Goal: Transaction & Acquisition: Purchase product/service

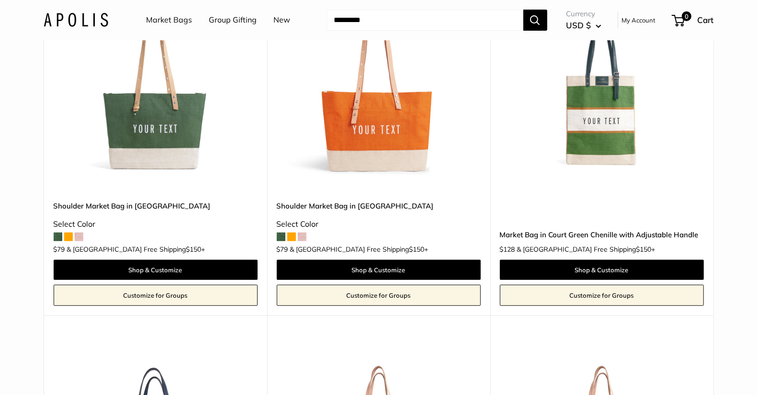
scroll to position [173, 0]
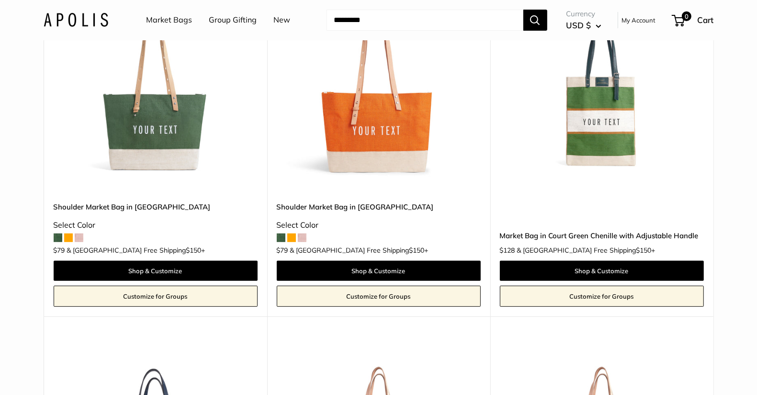
click at [0, 0] on img at bounding box center [0, 0] width 0 height 0
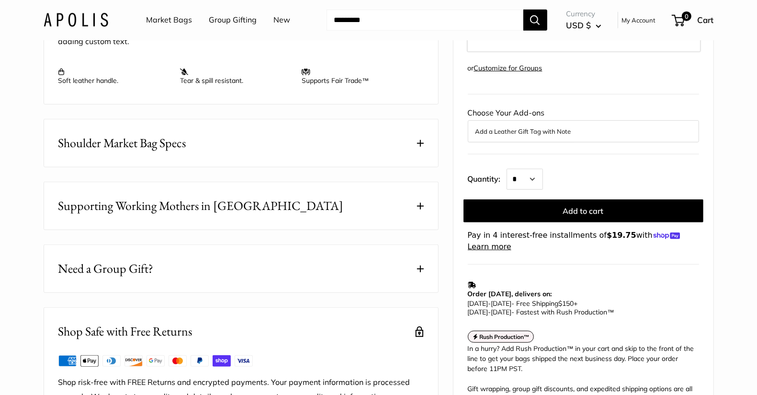
scroll to position [461, 0]
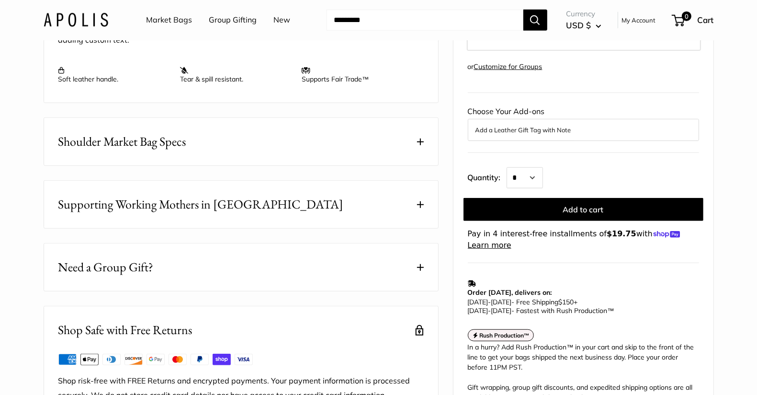
click at [291, 165] on button "Shoulder Market Bag Specs" at bounding box center [241, 141] width 394 height 47
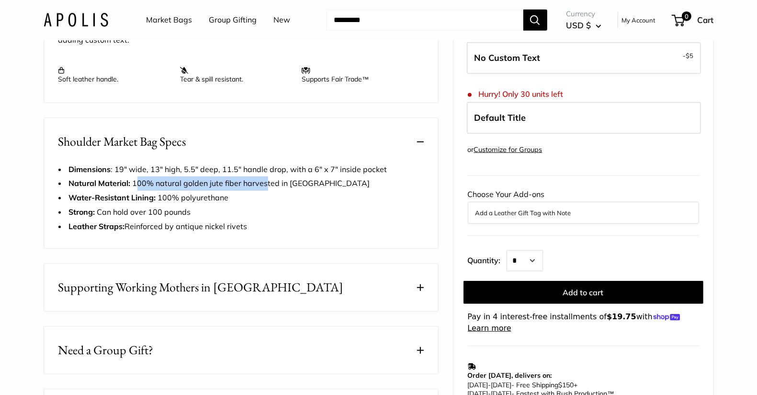
drag, startPoint x: 136, startPoint y: 209, endPoint x: 264, endPoint y: 207, distance: 128.4
click at [264, 188] on span "Natural Material: 100% natural golden jute fiber harvested in Bangladesh" at bounding box center [219, 183] width 301 height 10
drag, startPoint x: 223, startPoint y: 210, endPoint x: 134, endPoint y: 210, distance: 88.6
click at [134, 188] on span "Natural Material: 100% natural golden jute fiber harvested in Bangladesh" at bounding box center [219, 183] width 301 height 10
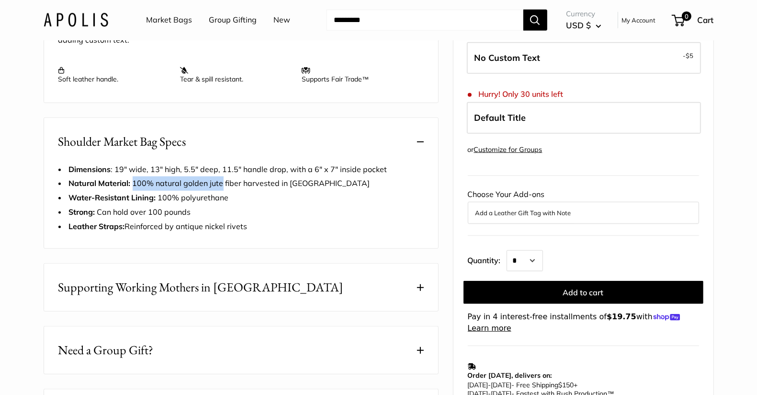
copy span "100% natural golden jute"
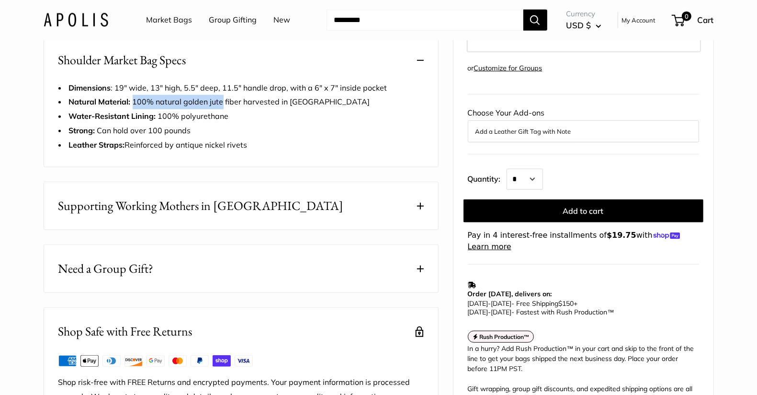
scroll to position [556, 0]
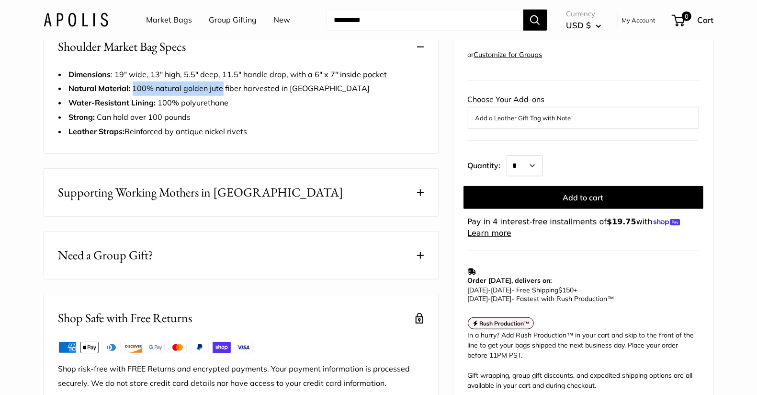
click at [213, 202] on span "Supporting Working Mothers in [GEOGRAPHIC_DATA]" at bounding box center [200, 192] width 285 height 19
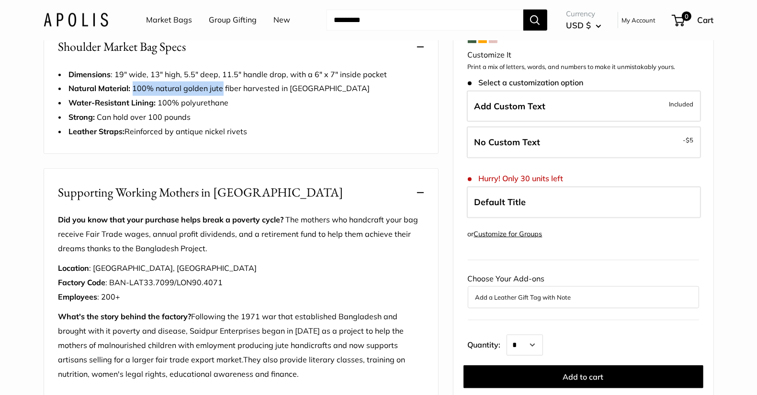
drag, startPoint x: 280, startPoint y: 218, endPoint x: 171, endPoint y: 219, distance: 109.2
click at [171, 216] on button "Supporting Working Mothers in [GEOGRAPHIC_DATA]" at bounding box center [241, 192] width 394 height 47
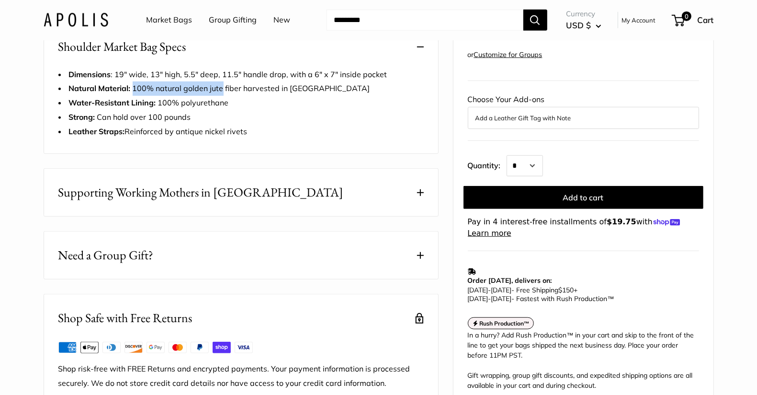
click at [176, 202] on span "Supporting Working Mothers in [GEOGRAPHIC_DATA]" at bounding box center [200, 192] width 285 height 19
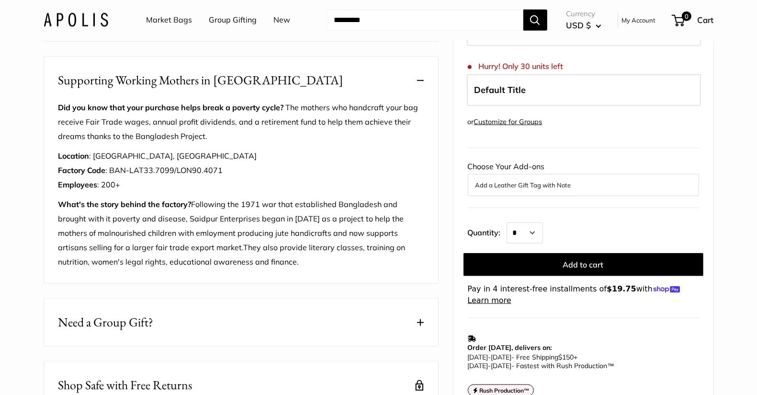
scroll to position [669, 0]
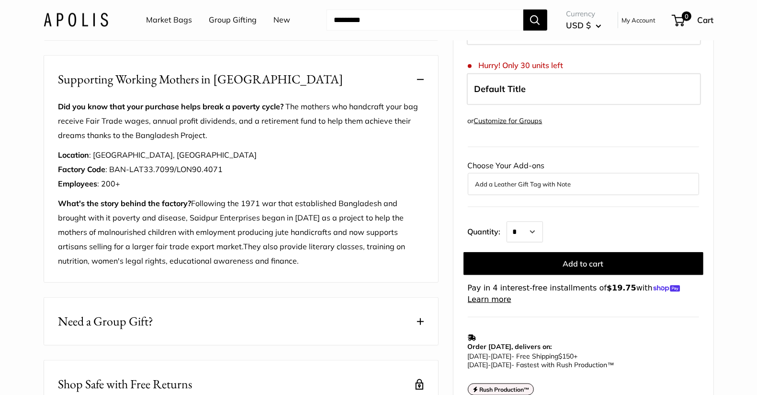
click at [149, 183] on span "Location : Saidpur, Bangladesh Factory Code : BAN-LAT33.7099/LON90.4071 Employe…" at bounding box center [157, 169] width 199 height 38
copy span "Bangladesh"
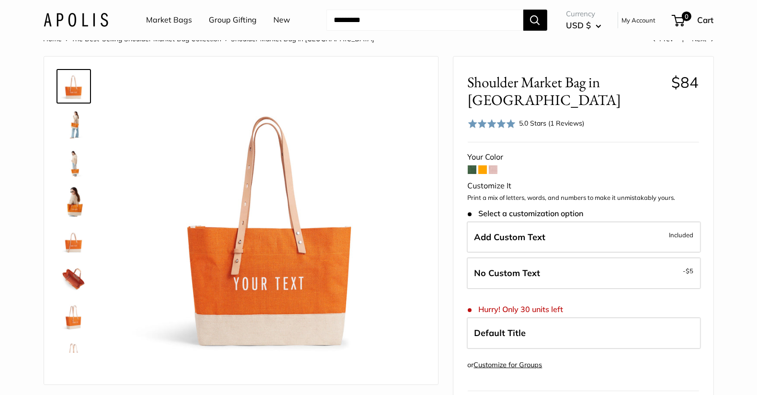
scroll to position [0, 0]
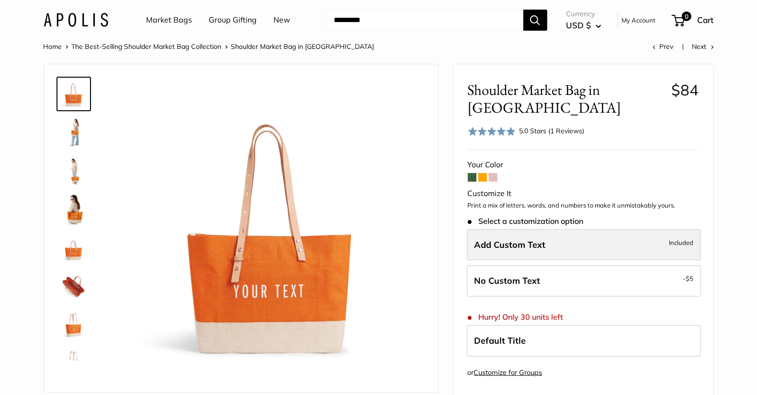
click at [555, 229] on label "Add Custom Text Included" at bounding box center [584, 245] width 234 height 32
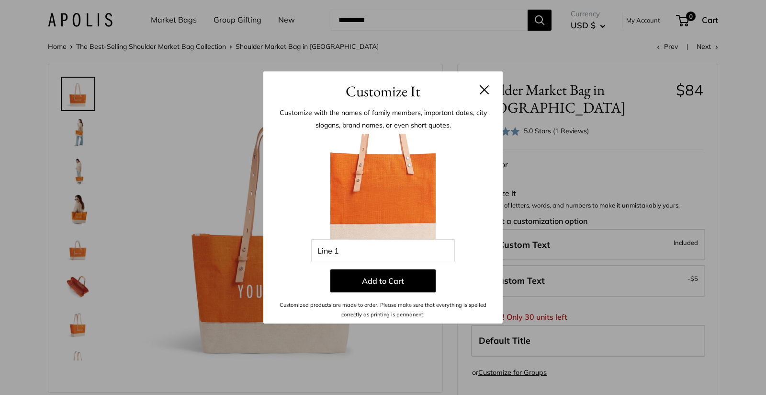
click at [485, 86] on button at bounding box center [485, 90] width 10 height 10
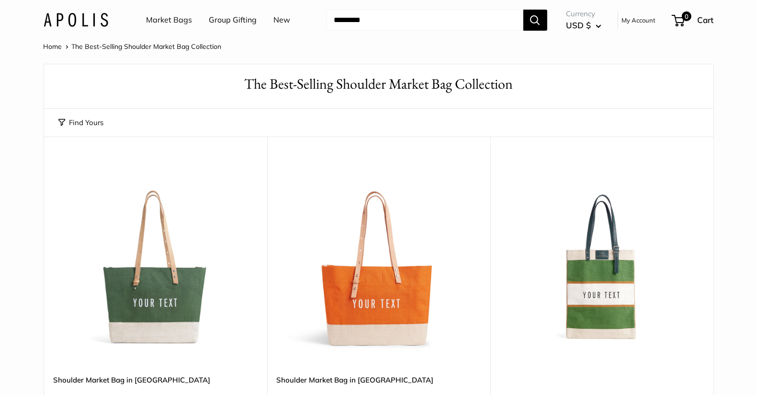
click at [175, 17] on link "Market Bags" at bounding box center [170, 20] width 46 height 14
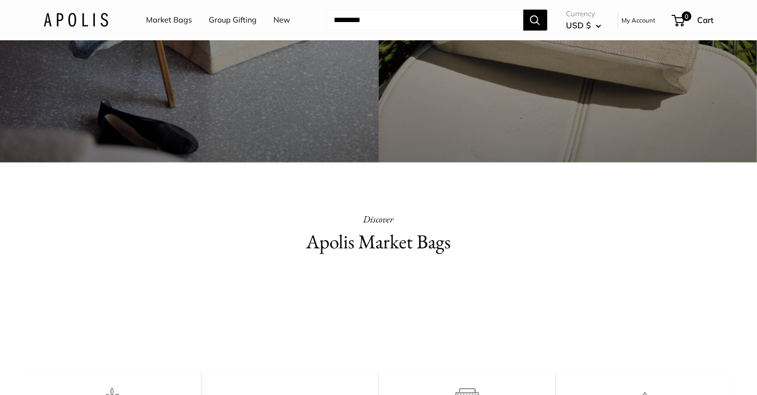
scroll to position [359, 0]
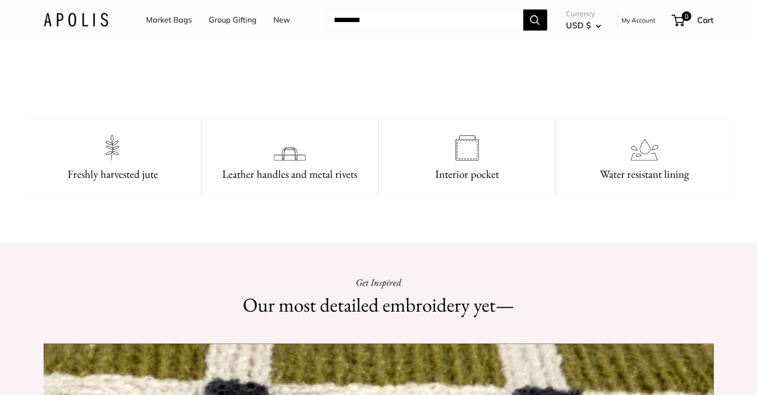
scroll to position [604, 0]
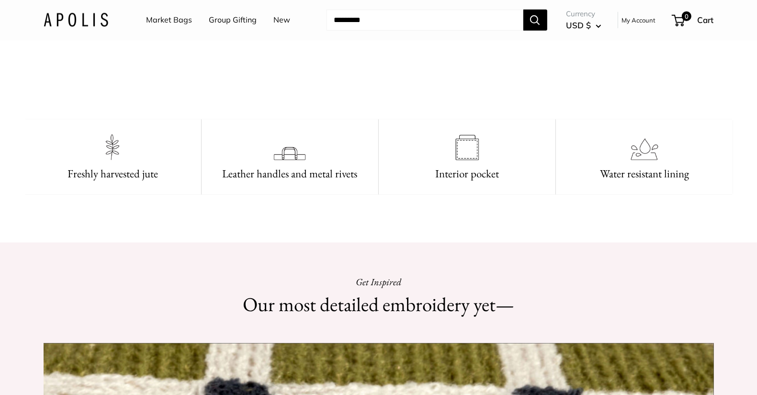
click at [359, 99] on video at bounding box center [379, 63] width 144 height 72
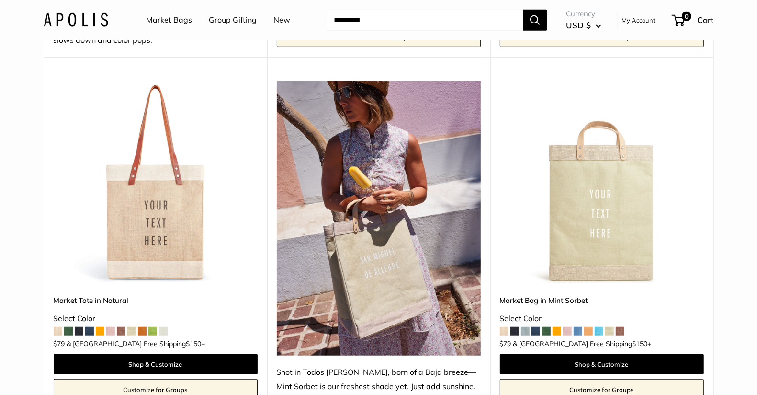
scroll to position [525, 0]
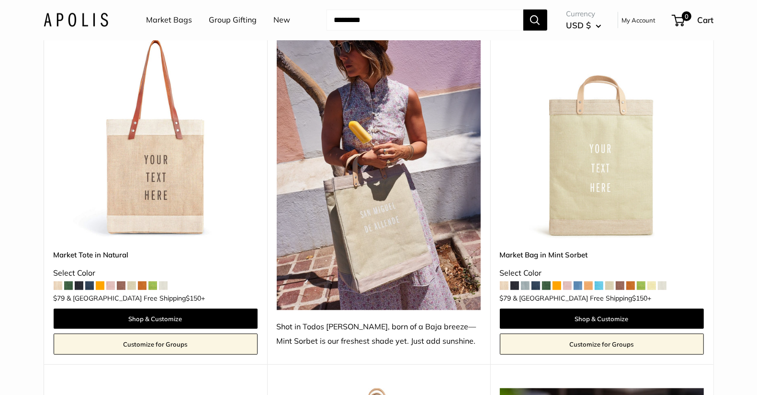
click at [0, 0] on img at bounding box center [0, 0] width 0 height 0
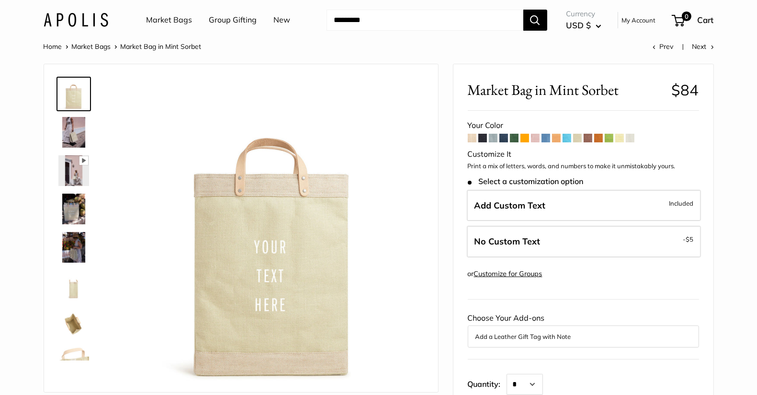
click at [556, 135] on span at bounding box center [556, 138] width 9 height 9
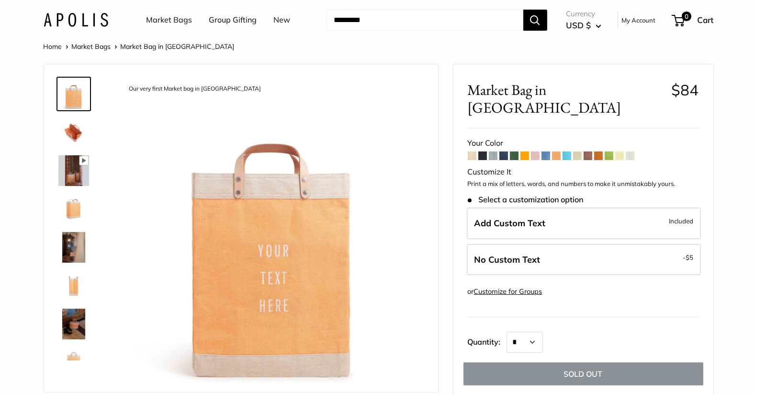
click at [629, 151] on span at bounding box center [630, 155] width 9 height 9
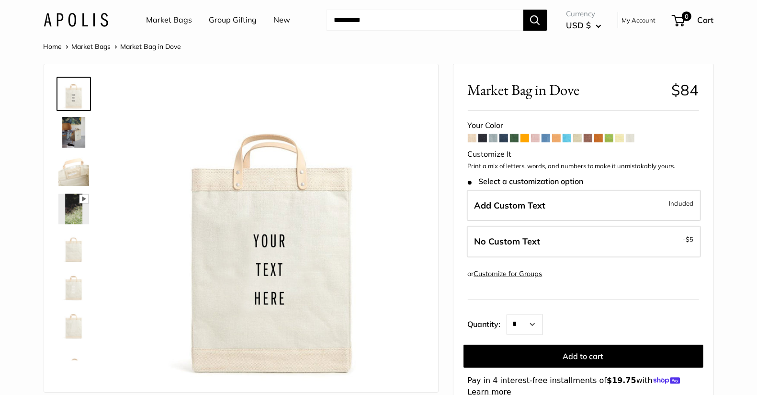
click at [564, 136] on span at bounding box center [567, 138] width 9 height 9
